Goal: Information Seeking & Learning: Learn about a topic

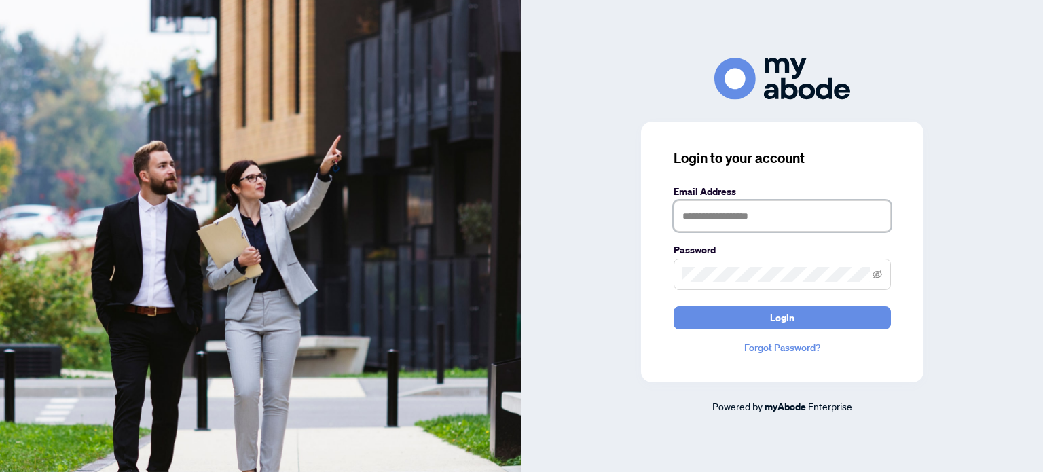
drag, startPoint x: 702, startPoint y: 213, endPoint x: 715, endPoint y: 211, distance: 13.7
click at [703, 213] on input "text" at bounding box center [782, 215] width 217 height 31
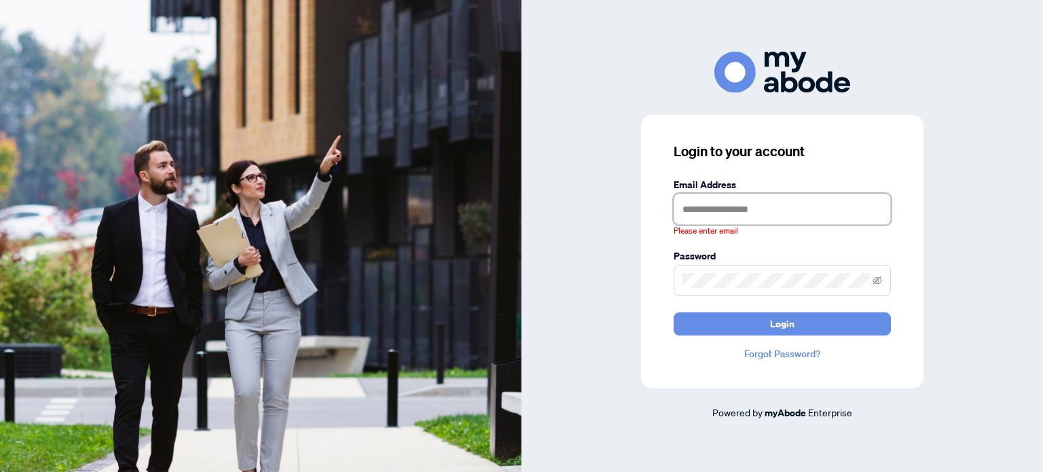
type input "**********"
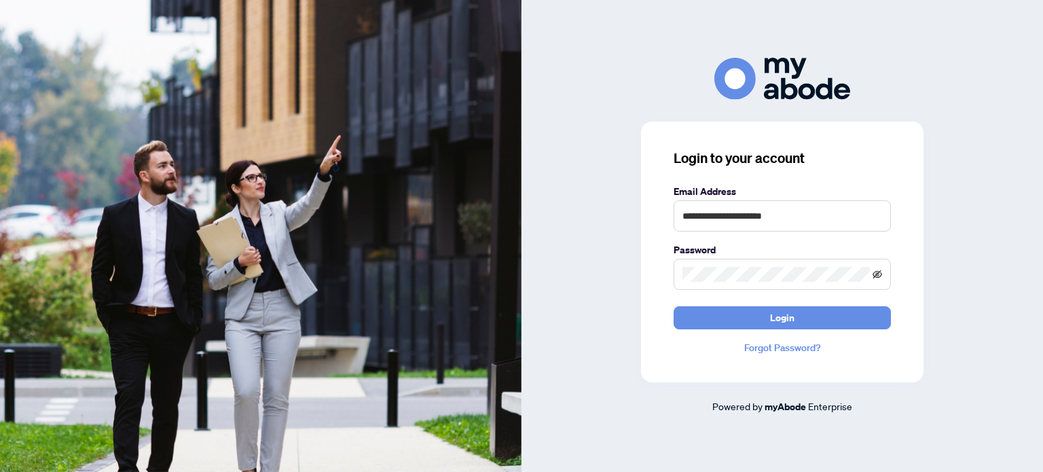
click at [875, 274] on icon "eye-invisible" at bounding box center [878, 275] width 10 height 10
click at [786, 310] on span "Login" at bounding box center [782, 318] width 24 height 22
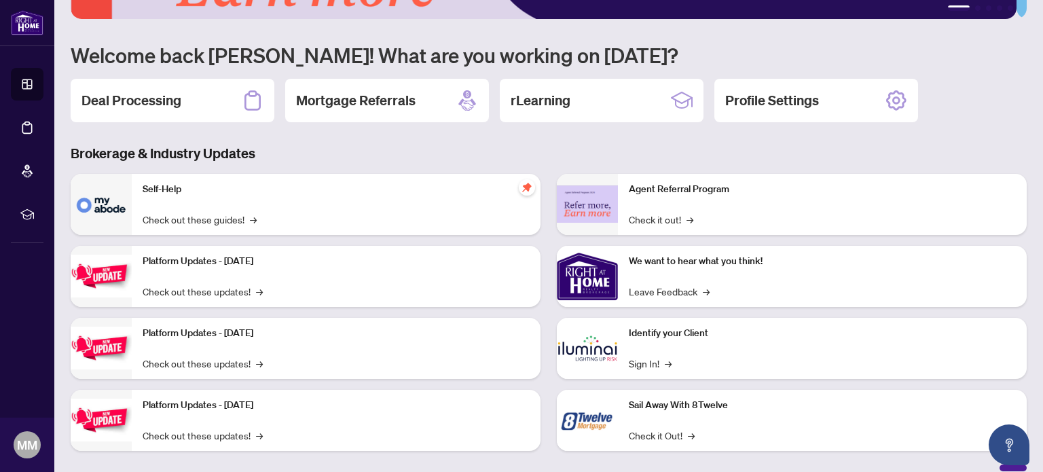
scroll to position [64, 0]
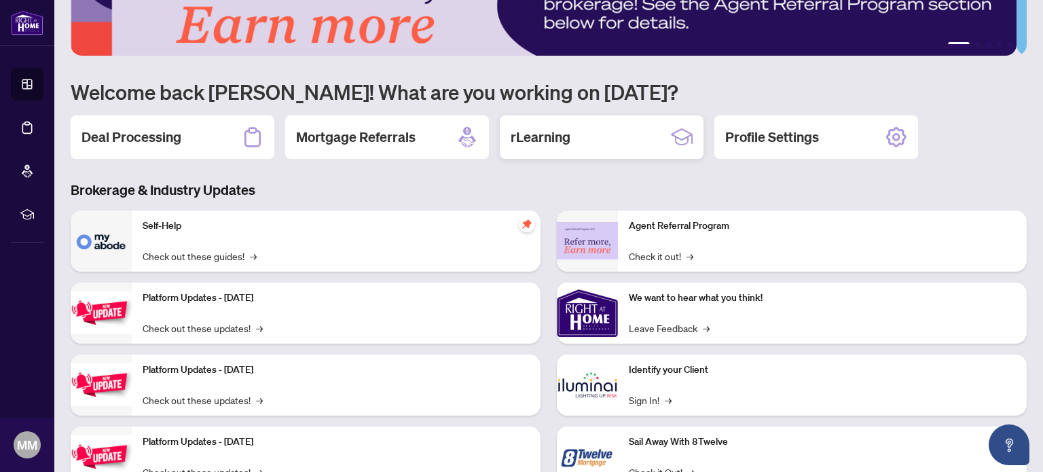
click at [566, 142] on h2 "rLearning" at bounding box center [541, 137] width 60 height 19
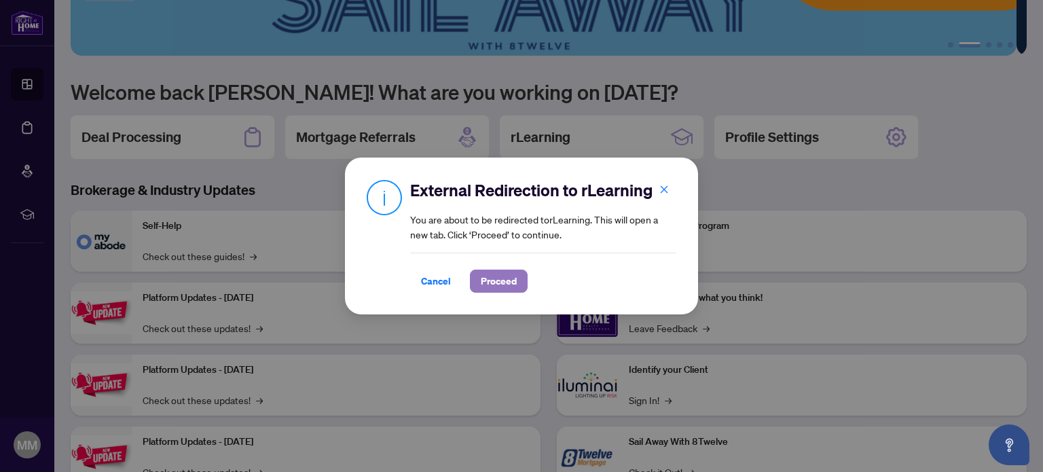
click at [492, 278] on span "Proceed" at bounding box center [499, 281] width 36 height 22
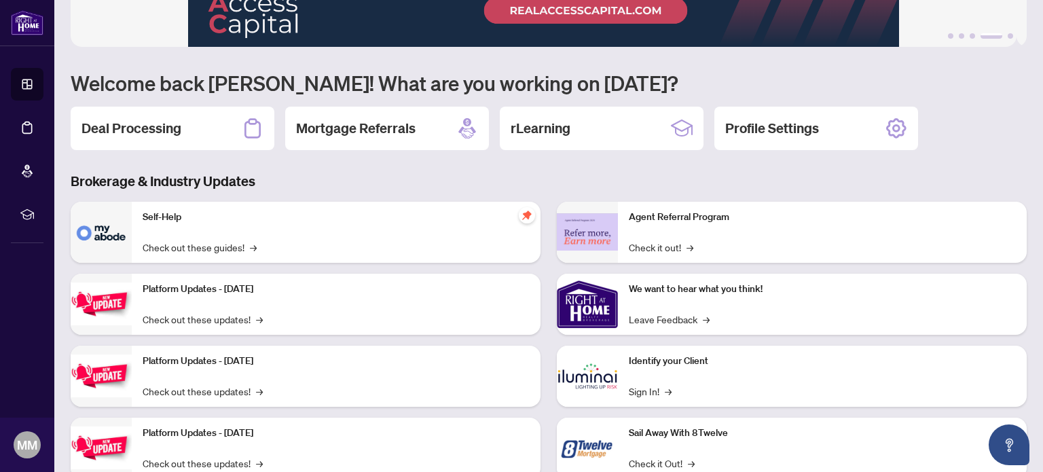
scroll to position [0, 0]
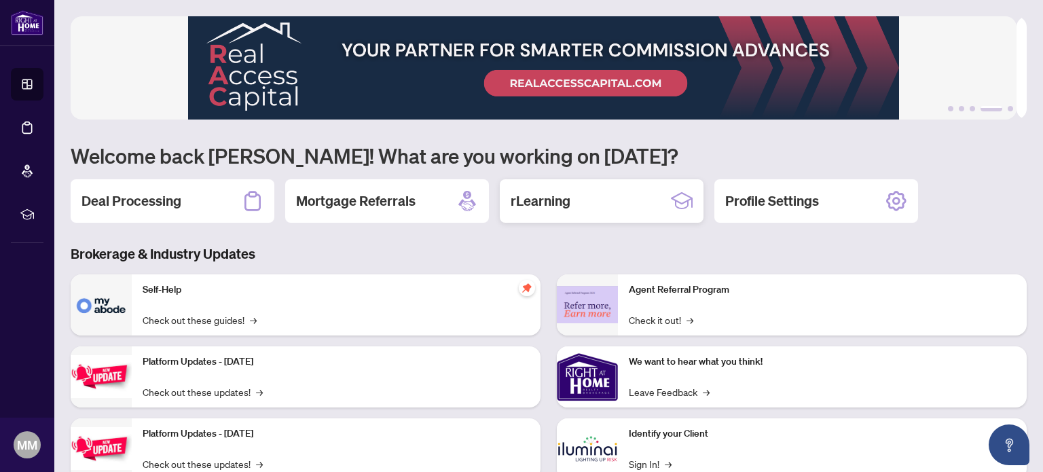
click at [549, 198] on h2 "rLearning" at bounding box center [541, 201] width 60 height 19
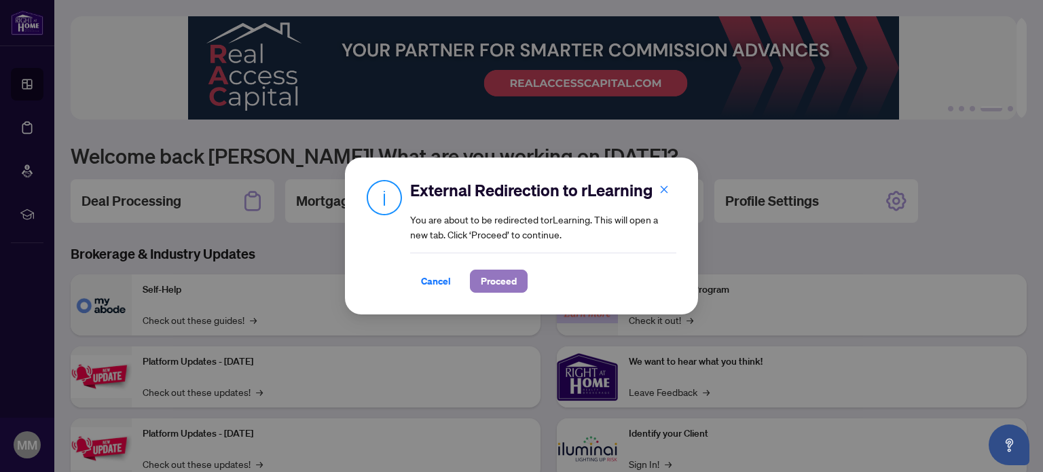
click at [488, 280] on span "Proceed" at bounding box center [499, 281] width 36 height 22
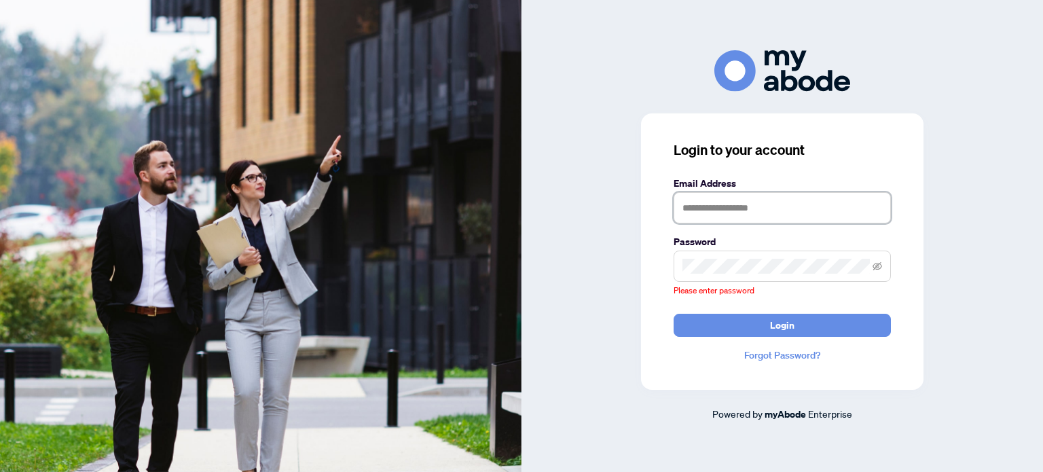
type input "**********"
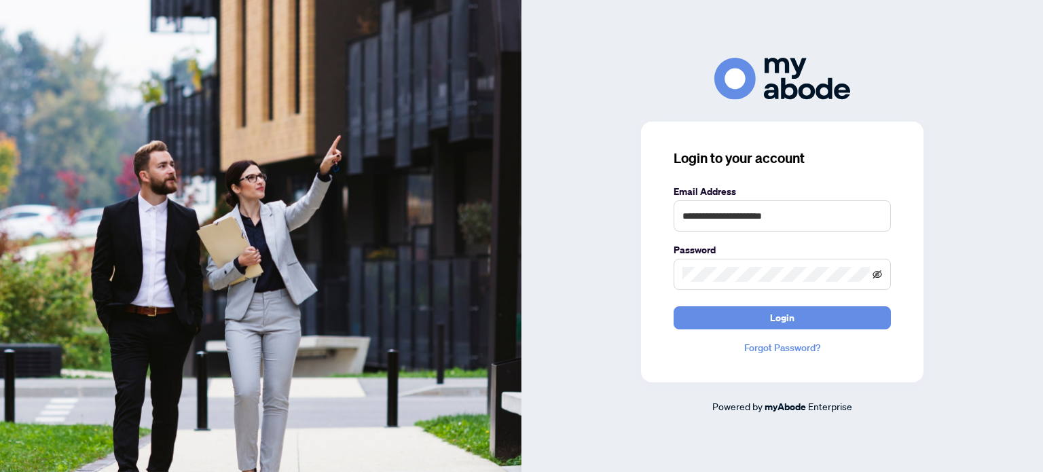
click at [879, 275] on icon "eye-invisible" at bounding box center [878, 275] width 10 height 10
